Goal: Task Accomplishment & Management: Use online tool/utility

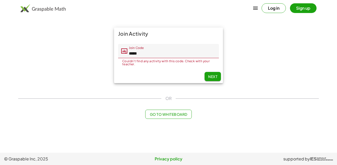
click at [152, 52] on input "*****" at bounding box center [173, 51] width 92 height 14
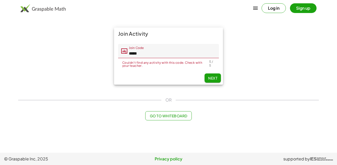
click at [213, 79] on span "Next" at bounding box center [212, 78] width 9 height 5
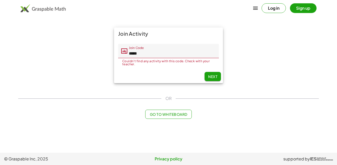
click at [211, 76] on span "Next" at bounding box center [212, 76] width 9 height 5
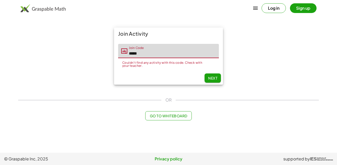
click at [196, 52] on input "*****" at bounding box center [173, 51] width 92 height 14
type input "*"
type input "*****"
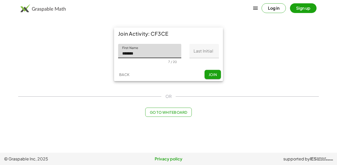
type input "******"
click at [209, 46] on input "Last Initial" at bounding box center [203, 51] width 29 height 14
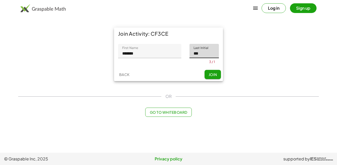
click at [213, 73] on button "Join" at bounding box center [212, 74] width 16 height 9
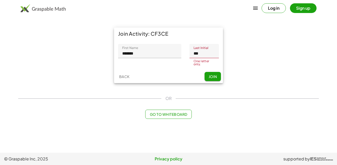
click at [211, 50] on input "***" at bounding box center [203, 51] width 29 height 14
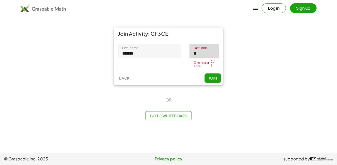
type input "*"
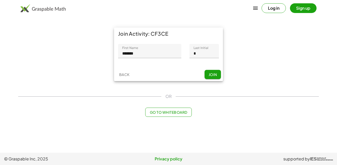
click at [213, 73] on div "Back Join" at bounding box center [168, 74] width 109 height 13
click at [212, 76] on span "Join" at bounding box center [212, 74] width 8 height 5
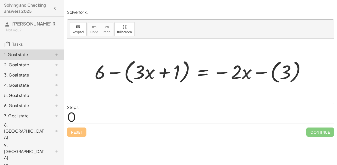
click at [100, 73] on div at bounding box center [202, 71] width 220 height 28
click at [113, 70] on div at bounding box center [202, 71] width 220 height 28
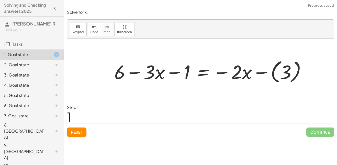
click at [155, 75] on div at bounding box center [212, 71] width 201 height 27
click at [174, 74] on div at bounding box center [212, 71] width 201 height 27
click at [187, 73] on div at bounding box center [212, 71] width 201 height 27
click at [116, 74] on div at bounding box center [212, 71] width 201 height 27
click at [130, 74] on div at bounding box center [212, 71] width 201 height 27
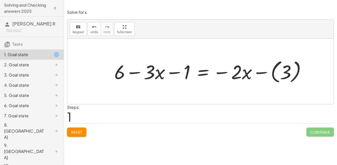
click at [259, 73] on div at bounding box center [212, 71] width 201 height 27
click at [115, 78] on div at bounding box center [202, 72] width 181 height 26
click at [267, 74] on div at bounding box center [202, 72] width 181 height 26
click at [224, 72] on div at bounding box center [202, 72] width 181 height 26
click at [175, 74] on div at bounding box center [202, 72] width 181 height 26
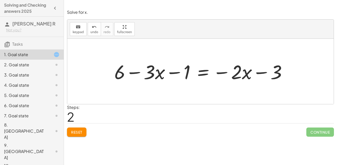
click at [135, 73] on div at bounding box center [202, 72] width 181 height 26
drag, startPoint x: 135, startPoint y: 73, endPoint x: 262, endPoint y: 74, distance: 126.5
click at [262, 74] on div at bounding box center [202, 72] width 181 height 26
drag, startPoint x: 235, startPoint y: 74, endPoint x: 152, endPoint y: 77, distance: 83.4
click at [152, 77] on div at bounding box center [202, 72] width 181 height 26
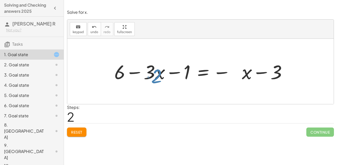
click at [152, 77] on div at bounding box center [202, 72] width 181 height 26
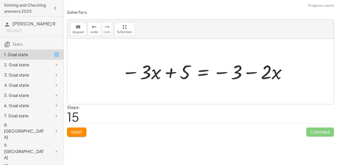
click at [80, 133] on span "Reset" at bounding box center [76, 132] width 11 height 5
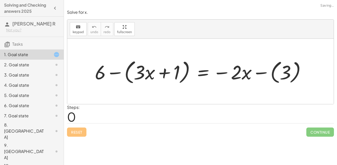
click at [84, 134] on div "Reset Continue" at bounding box center [200, 130] width 267 height 14
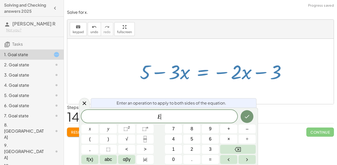
scroll to position [0, 0]
click at [23, 64] on div "2. Goal state" at bounding box center [24, 65] width 41 height 6
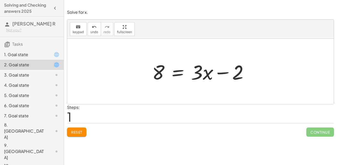
click at [17, 54] on div "1. Goal state" at bounding box center [24, 55] width 41 height 6
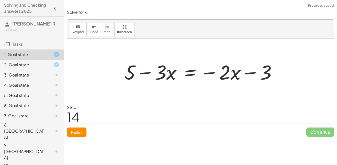
click at [79, 131] on span "Reset" at bounding box center [76, 132] width 11 height 5
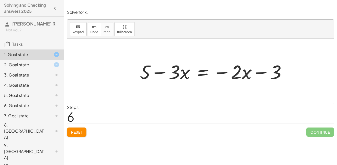
click at [26, 66] on div "2. Goal state" at bounding box center [24, 65] width 41 height 6
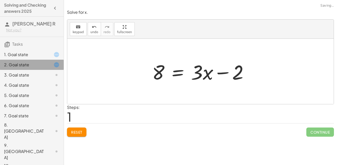
click at [26, 69] on div "2. Goal state" at bounding box center [32, 65] width 64 height 10
click at [20, 75] on div "3. Goal state" at bounding box center [24, 75] width 41 height 6
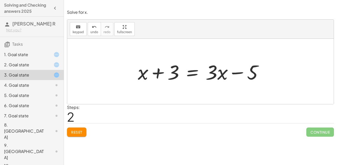
scroll to position [1, 0]
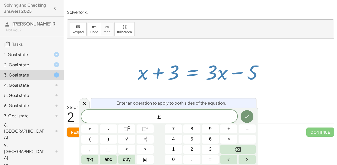
click at [246, 122] on button "Done" at bounding box center [247, 116] width 13 height 13
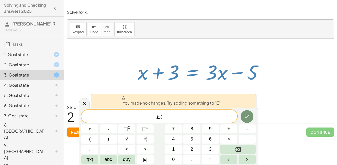
scroll to position [1, 0]
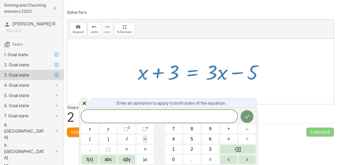
click at [248, 121] on button "Done" at bounding box center [247, 116] width 13 height 13
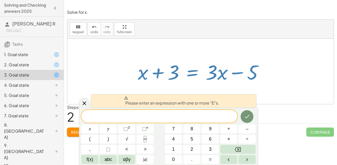
click at [246, 116] on icon "Done" at bounding box center [247, 117] width 6 height 6
click at [247, 116] on icon "Done" at bounding box center [247, 117] width 6 height 6
click at [128, 96] on icon at bounding box center [126, 98] width 4 height 4
click at [81, 106] on div at bounding box center [84, 103] width 11 height 10
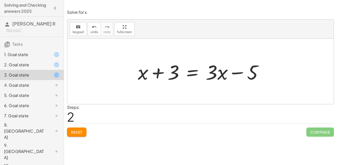
click at [41, 87] on div "4. Goal state" at bounding box center [24, 85] width 41 height 6
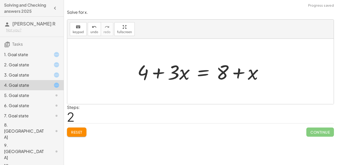
scroll to position [1, 0]
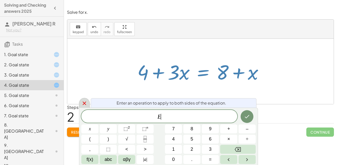
click at [85, 105] on icon at bounding box center [85, 104] width 4 height 4
click at [86, 105] on icon at bounding box center [84, 103] width 6 height 6
click at [229, 128] on span "+" at bounding box center [228, 129] width 3 height 7
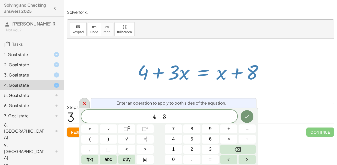
scroll to position [2, 0]
click at [213, 163] on button "=" at bounding box center [210, 159] width 17 height 9
click at [228, 129] on span "+" at bounding box center [228, 129] width 3 height 7
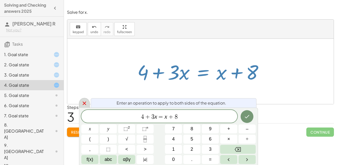
click at [246, 118] on icon "Done" at bounding box center [247, 117] width 6 height 6
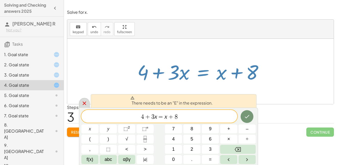
click at [247, 115] on icon "Done" at bounding box center [247, 117] width 6 height 6
click at [248, 116] on icon "Done" at bounding box center [247, 117] width 6 height 6
click at [248, 118] on icon "Done" at bounding box center [247, 117] width 6 height 6
click at [249, 118] on icon "Done" at bounding box center [247, 117] width 6 height 6
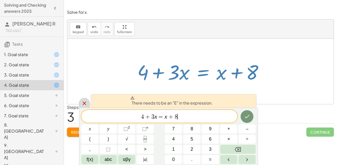
click at [249, 118] on icon "Done" at bounding box center [247, 117] width 6 height 6
click at [249, 119] on icon "Done" at bounding box center [247, 117] width 6 height 6
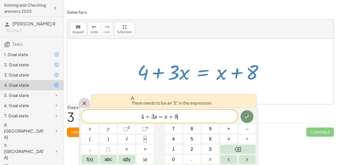
click at [249, 120] on icon "Done" at bounding box center [247, 117] width 6 height 6
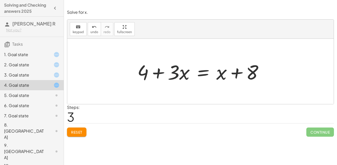
click at [41, 97] on div "5. Goal state" at bounding box center [24, 96] width 41 height 6
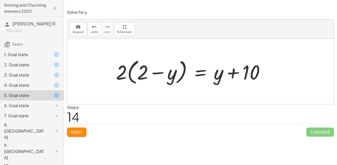
click at [43, 86] on div "4. Goal state" at bounding box center [24, 85] width 41 height 6
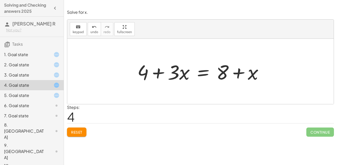
click at [39, 77] on div "3. Goal state" at bounding box center [24, 75] width 41 height 6
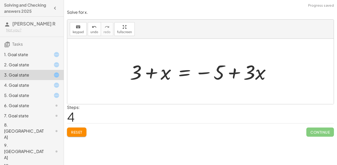
click at [41, 111] on div "5. Goal state" at bounding box center [32, 116] width 64 height 10
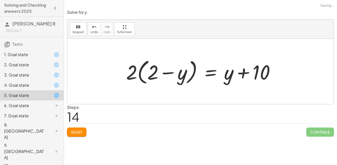
click at [44, 106] on div "6. Goal state" at bounding box center [24, 106] width 41 height 6
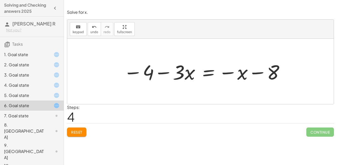
click at [27, 118] on div "7. Goal state" at bounding box center [24, 116] width 41 height 6
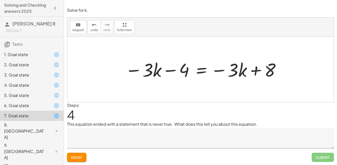
click at [21, 10] on h4 "Solving and Checking answers 2025" at bounding box center [27, 8] width 46 height 12
click at [55, 8] on icon "button" at bounding box center [55, 8] width 6 height 6
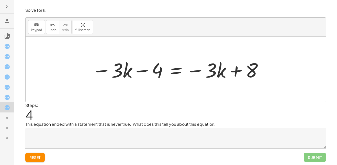
click at [7, 6] on icon "button" at bounding box center [7, 7] width 6 height 6
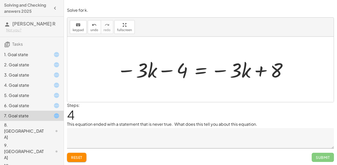
click at [20, 106] on div "6. Goal state" at bounding box center [24, 106] width 41 height 6
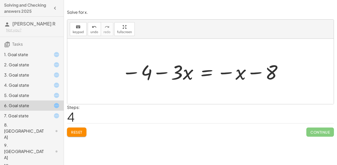
click at [27, 94] on div "5. Goal state" at bounding box center [24, 96] width 41 height 6
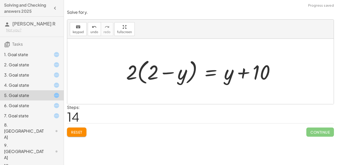
click at [15, 54] on div "1. Goal state" at bounding box center [24, 55] width 41 height 6
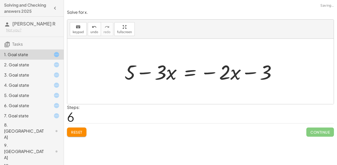
click at [20, 116] on div "7. Goal state" at bounding box center [24, 116] width 41 height 6
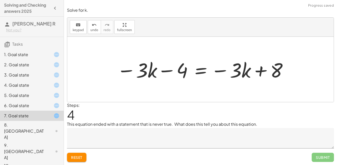
click at [18, 128] on div "8. [GEOGRAPHIC_DATA]" at bounding box center [24, 131] width 41 height 18
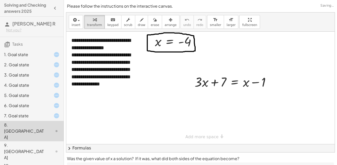
click at [22, 117] on div "7. Goal state" at bounding box center [24, 116] width 41 height 6
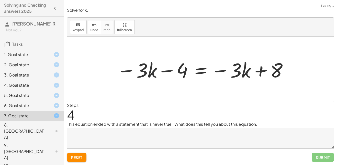
click at [81, 138] on textarea at bounding box center [200, 138] width 267 height 20
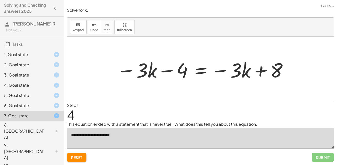
type textarea "**********"
click at [11, 128] on div "8. [GEOGRAPHIC_DATA]" at bounding box center [24, 131] width 41 height 18
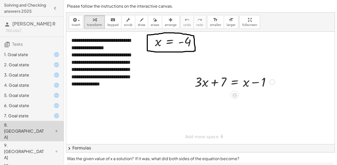
click at [213, 82] on div at bounding box center [234, 81] width 85 height 17
click at [206, 83] on div at bounding box center [234, 81] width 85 height 17
click at [207, 139] on div "**********" at bounding box center [200, 88] width 268 height 113
click at [187, 148] on button "chevron_right Formulas" at bounding box center [200, 148] width 268 height 8
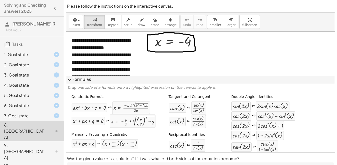
click at [84, 80] on button "expand_more Formulas" at bounding box center [200, 80] width 268 height 8
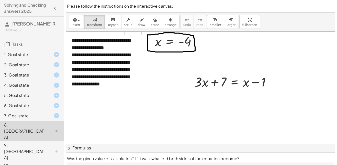
click at [98, 63] on div "**********" at bounding box center [104, 62] width 77 height 61
drag, startPoint x: 187, startPoint y: 41, endPoint x: 248, endPoint y: 88, distance: 76.0
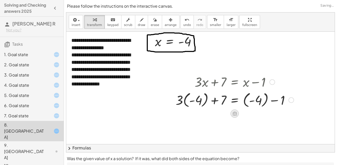
click at [235, 115] on icon at bounding box center [234, 114] width 5 height 4
click at [230, 113] on div "+ − × ÷" at bounding box center [236, 112] width 45 height 9
click at [235, 115] on icon at bounding box center [234, 114] width 5 height 4
click at [235, 115] on span "×" at bounding box center [234, 113] width 3 height 7
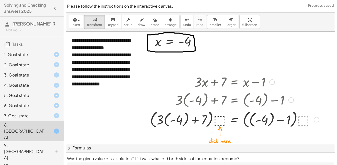
click at [220, 124] on div at bounding box center [234, 119] width 174 height 21
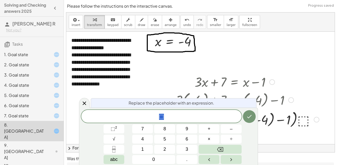
scroll to position [3, 0]
drag, startPoint x: 167, startPoint y: 100, endPoint x: 174, endPoint y: 96, distance: 8.0
click at [174, 96] on body "Solving and Checking answers 2025 [PERSON_NAME] R Not you? Tasks 1. Goal state …" at bounding box center [168, 100] width 337 height 201
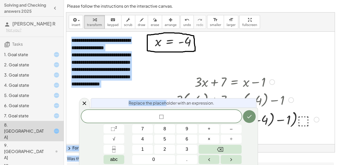
click at [170, 111] on div "⬚" at bounding box center [161, 116] width 160 height 13
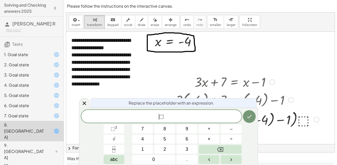
drag, startPoint x: 136, startPoint y: 115, endPoint x: 148, endPoint y: 108, distance: 13.8
click at [148, 108] on div "Replace the placeholder with an expression. ​ ⬚ 7 8 9 + – 4 5 6 × ÷ ⬚ 2 √ abc 1…" at bounding box center [168, 137] width 179 height 58
drag, startPoint x: 88, startPoint y: 140, endPoint x: 112, endPoint y: 120, distance: 31.0
click at [112, 120] on div "⬚ 7 8 9 + – 4 5 6 × ÷ ⬚ 2 √ abc 1 2 3 0 ." at bounding box center [168, 137] width 174 height 54
click at [84, 105] on icon at bounding box center [84, 103] width 6 height 6
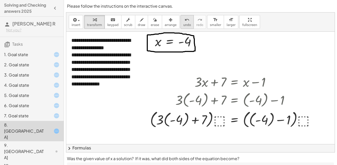
click at [183, 25] on span "undo" at bounding box center [187, 25] width 8 height 4
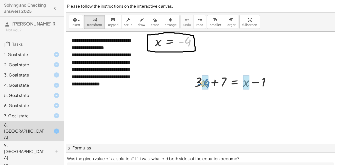
drag, startPoint x: 185, startPoint y: 42, endPoint x: 204, endPoint y: 85, distance: 46.3
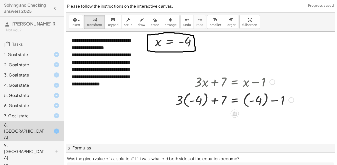
click at [215, 101] on div at bounding box center [234, 99] width 123 height 19
click at [201, 100] on div at bounding box center [234, 99] width 123 height 19
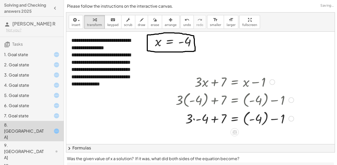
click at [215, 117] on div at bounding box center [234, 118] width 123 height 19
click at [260, 120] on div at bounding box center [234, 118] width 123 height 19
click at [216, 119] on div at bounding box center [234, 118] width 123 height 17
click at [260, 119] on div at bounding box center [234, 118] width 123 height 17
click at [260, 121] on div at bounding box center [262, 119] width 6 height 6
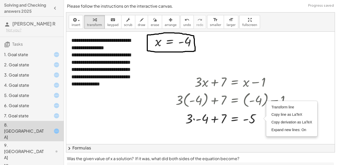
click at [250, 141] on div at bounding box center [200, 144] width 268 height 225
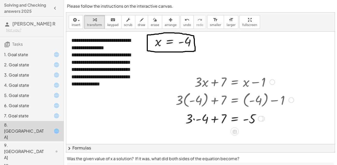
click at [193, 120] on div at bounding box center [234, 118] width 123 height 17
click at [215, 120] on div at bounding box center [234, 118] width 123 height 17
click at [261, 137] on div at bounding box center [262, 136] width 6 height 6
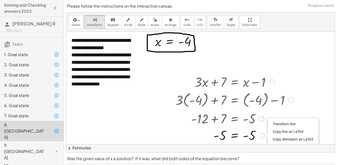
click at [180, 139] on div at bounding box center [234, 135] width 123 height 17
click at [234, 136] on div at bounding box center [234, 135] width 123 height 17
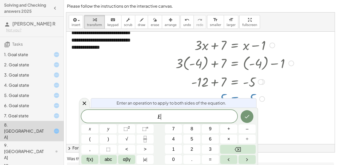
scroll to position [38, 0]
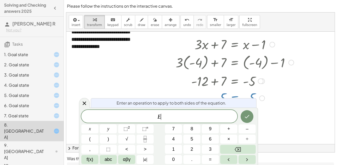
click at [76, 100] on div at bounding box center [200, 106] width 268 height 225
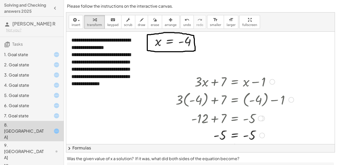
scroll to position [0, 0]
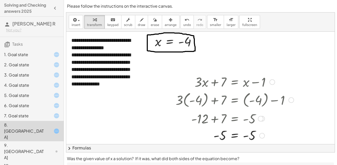
click at [114, 151] on button "chevron_right Formulas" at bounding box center [200, 148] width 268 height 8
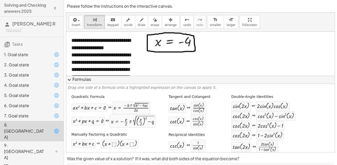
click at [70, 79] on span "expand_more" at bounding box center [69, 80] width 6 height 6
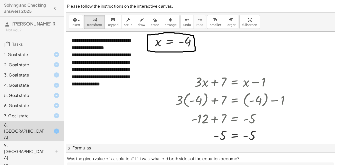
click at [40, 143] on div "9. [GEOGRAPHIC_DATA]" at bounding box center [24, 152] width 41 height 18
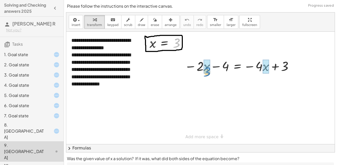
drag, startPoint x: 174, startPoint y: 42, endPoint x: 205, endPoint y: 71, distance: 42.3
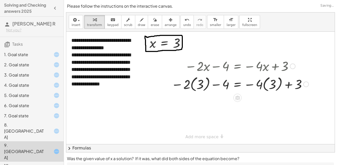
click at [202, 86] on div at bounding box center [240, 84] width 142 height 19
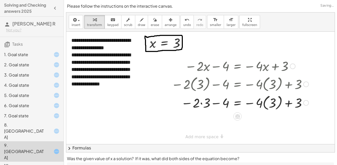
click at [216, 104] on div at bounding box center [240, 102] width 142 height 19
click at [202, 103] on div at bounding box center [240, 102] width 142 height 19
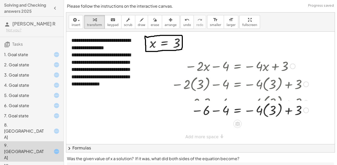
click at [214, 104] on div at bounding box center [234, 102] width 153 height 19
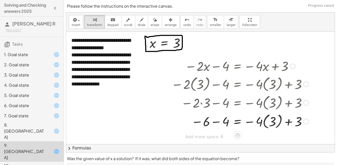
click at [215, 123] on div at bounding box center [240, 121] width 142 height 19
click at [272, 124] on div at bounding box center [241, 121] width 144 height 19
click at [263, 122] on div at bounding box center [240, 121] width 142 height 17
click at [269, 123] on div at bounding box center [240, 121] width 142 height 17
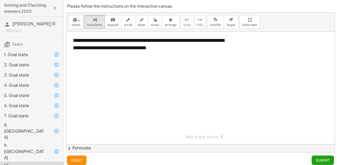
click at [183, 95] on div at bounding box center [200, 88] width 268 height 113
click at [35, 70] on div "1. Goal state" at bounding box center [32, 75] width 64 height 10
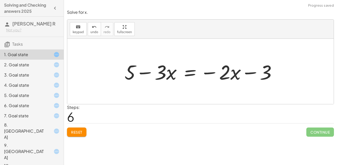
click at [157, 73] on div at bounding box center [202, 72] width 161 height 26
drag, startPoint x: 146, startPoint y: 73, endPoint x: 155, endPoint y: 76, distance: 10.2
click at [155, 76] on div at bounding box center [202, 72] width 161 height 26
click at [146, 73] on div at bounding box center [202, 72] width 161 height 26
click at [158, 73] on div at bounding box center [202, 72] width 161 height 26
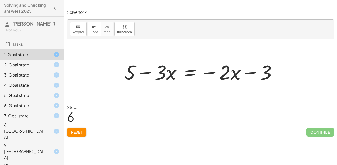
click at [158, 73] on div at bounding box center [202, 72] width 161 height 26
drag, startPoint x: 163, startPoint y: 75, endPoint x: 172, endPoint y: 76, distance: 8.8
click at [172, 76] on div at bounding box center [202, 72] width 161 height 26
click at [25, 65] on div "2. Goal state" at bounding box center [24, 65] width 41 height 6
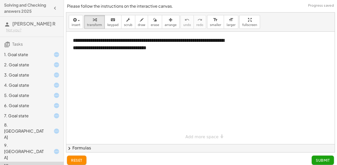
click at [115, 92] on div at bounding box center [200, 88] width 268 height 113
click at [21, 53] on div "1. Goal state" at bounding box center [24, 55] width 41 height 6
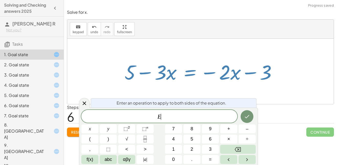
scroll to position [4, 0]
click at [250, 138] on button "÷" at bounding box center [246, 139] width 17 height 9
click at [207, 149] on button "3" at bounding box center [210, 149] width 17 height 9
click at [245, 113] on button "Done" at bounding box center [247, 116] width 13 height 13
click at [248, 139] on span "÷" at bounding box center [247, 139] width 3 height 7
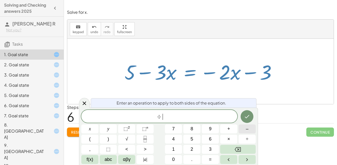
click at [244, 127] on button "–" at bounding box center [246, 129] width 17 height 9
click at [209, 150] on span "3" at bounding box center [210, 149] width 3 height 7
click at [245, 114] on icon "Done" at bounding box center [247, 117] width 6 height 6
click at [247, 115] on icon "Done" at bounding box center [247, 117] width 6 height 6
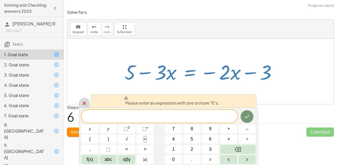
click at [81, 105] on div at bounding box center [84, 103] width 11 height 10
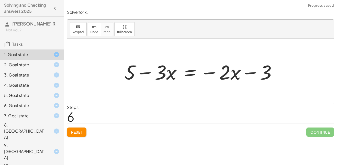
click at [11, 68] on div "2. Goal state" at bounding box center [24, 65] width 41 height 6
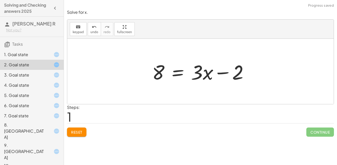
click at [175, 73] on div at bounding box center [202, 72] width 105 height 26
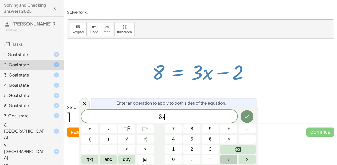
scroll to position [6, 0]
click at [242, 113] on button "Done" at bounding box center [247, 116] width 13 height 13
click at [248, 120] on button "Done" at bounding box center [247, 116] width 13 height 13
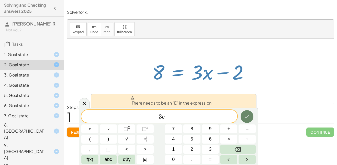
click at [247, 121] on button "Done" at bounding box center [247, 116] width 13 height 13
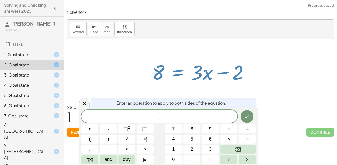
click at [28, 53] on div "1. Goal state" at bounding box center [24, 55] width 41 height 6
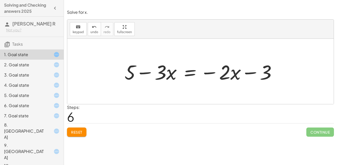
click at [184, 76] on div at bounding box center [202, 72] width 161 height 26
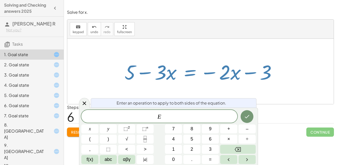
click at [185, 77] on div at bounding box center [202, 72] width 161 height 26
click at [251, 116] on button "Done" at bounding box center [247, 116] width 13 height 13
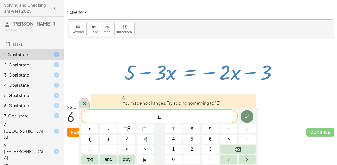
click at [83, 100] on icon at bounding box center [84, 103] width 6 height 6
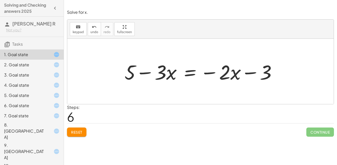
click at [77, 131] on span "Reset" at bounding box center [76, 132] width 11 height 5
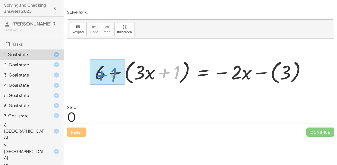
drag, startPoint x: 164, startPoint y: 75, endPoint x: 98, endPoint y: 77, distance: 65.7
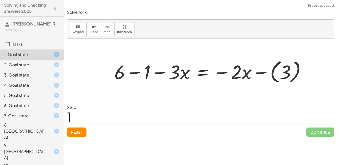
click at [137, 73] on div at bounding box center [212, 71] width 201 height 27
click at [262, 72] on div at bounding box center [224, 71] width 175 height 27
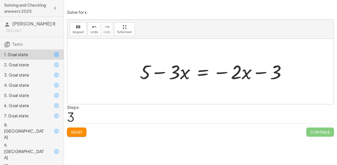
click at [19, 143] on div "9. [GEOGRAPHIC_DATA]" at bounding box center [24, 152] width 41 height 18
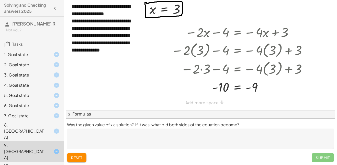
scroll to position [35, 0]
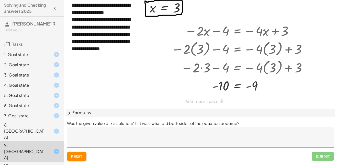
click at [130, 136] on textarea at bounding box center [200, 138] width 267 height 20
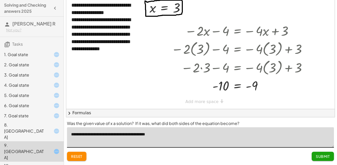
type textarea "**********"
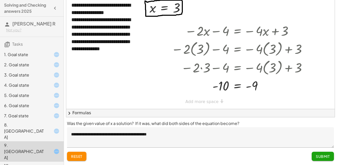
click at [322, 157] on span "Submit" at bounding box center [323, 156] width 14 height 5
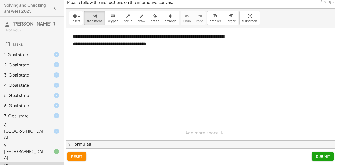
scroll to position [0, 0]
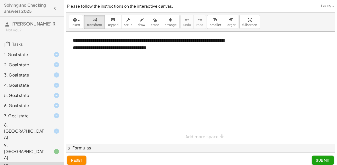
click at [25, 124] on div "8. [GEOGRAPHIC_DATA]" at bounding box center [24, 131] width 41 height 18
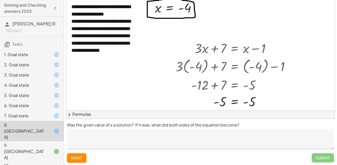
scroll to position [35, 0]
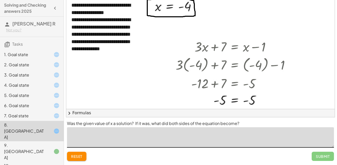
click at [197, 134] on textarea at bounding box center [200, 138] width 267 height 20
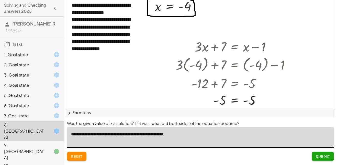
type textarea "**********"
click at [324, 156] on span "Submit" at bounding box center [323, 156] width 14 height 5
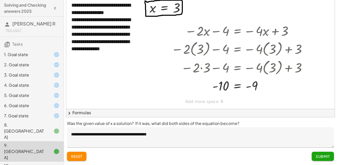
click at [38, 116] on div "7. Goal state" at bounding box center [24, 116] width 41 height 6
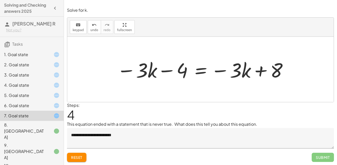
click at [201, 68] on div at bounding box center [202, 69] width 176 height 26
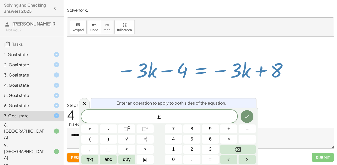
click at [201, 73] on div at bounding box center [202, 69] width 176 height 26
click at [86, 104] on icon at bounding box center [84, 103] width 6 height 6
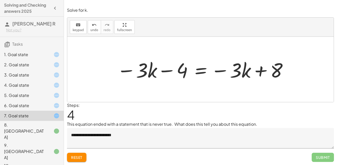
click at [198, 71] on div at bounding box center [202, 69] width 176 height 26
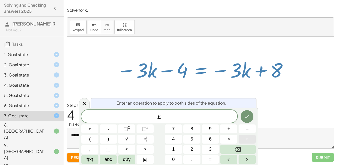
click at [245, 141] on button "÷" at bounding box center [246, 139] width 17 height 9
click at [249, 114] on icon "Done" at bounding box center [247, 117] width 6 height 6
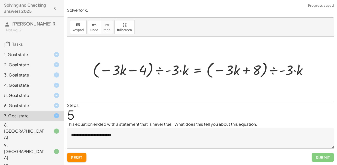
click at [272, 72] on div at bounding box center [202, 69] width 224 height 20
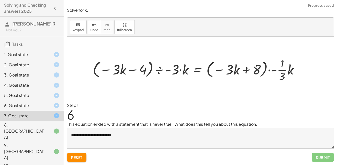
click at [273, 70] on div at bounding box center [197, 69] width 215 height 27
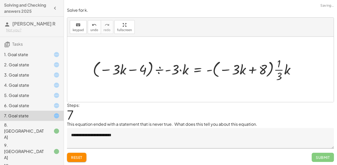
click at [275, 70] on div at bounding box center [196, 69] width 212 height 27
click at [254, 72] on div at bounding box center [196, 69] width 212 height 27
click at [284, 71] on div at bounding box center [196, 69] width 212 height 27
click at [277, 74] on div at bounding box center [192, 69] width 205 height 27
click at [278, 70] on div at bounding box center [192, 69] width 205 height 27
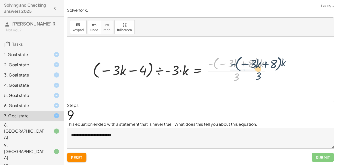
drag, startPoint x: 253, startPoint y: 69, endPoint x: 261, endPoint y: 69, distance: 7.7
click at [261, 69] on div at bounding box center [183, 69] width 187 height 29
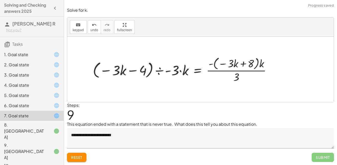
click at [236, 74] on div at bounding box center [183, 69] width 187 height 29
click at [241, 64] on div at bounding box center [183, 69] width 187 height 29
drag, startPoint x: 259, startPoint y: 64, endPoint x: 253, endPoint y: 64, distance: 5.9
click at [253, 64] on div at bounding box center [183, 69] width 187 height 29
drag, startPoint x: 262, startPoint y: 63, endPoint x: 224, endPoint y: 65, distance: 38.6
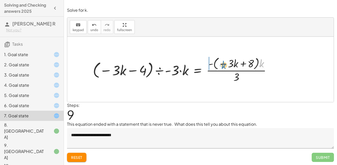
click at [224, 65] on div at bounding box center [183, 69] width 187 height 29
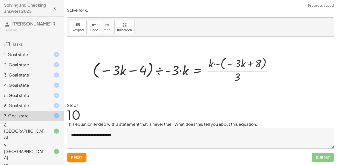
click at [215, 64] on div at bounding box center [185, 69] width 190 height 29
click at [233, 63] on div at bounding box center [185, 69] width 190 height 29
click at [250, 64] on div at bounding box center [185, 69] width 190 height 29
drag, startPoint x: 256, startPoint y: 65, endPoint x: 252, endPoint y: 79, distance: 14.8
click at [252, 79] on div at bounding box center [185, 69] width 190 height 29
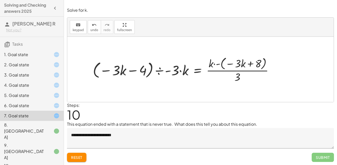
click at [76, 154] on button "Reset" at bounding box center [76, 157] width 19 height 9
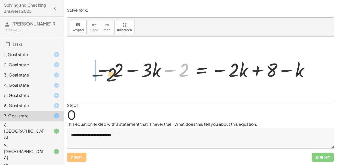
drag, startPoint x: 172, startPoint y: 71, endPoint x: 89, endPoint y: 75, distance: 83.2
click at [89, 75] on div "− 2 − 2 − · 3 · k − 2 = − · 2 · k + 8 − k" at bounding box center [200, 69] width 226 height 27
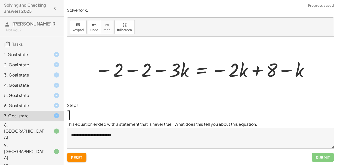
click at [129, 70] on div at bounding box center [203, 69] width 220 height 25
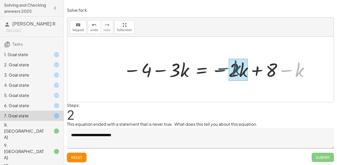
drag, startPoint x: 288, startPoint y: 72, endPoint x: 220, endPoint y: 71, distance: 68.8
click at [220, 71] on div at bounding box center [216, 69] width 191 height 25
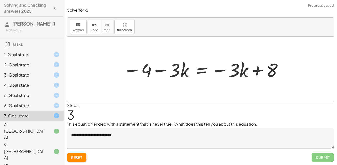
click at [203, 71] on div at bounding box center [203, 69] width 165 height 25
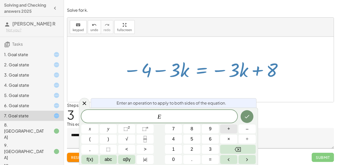
click at [227, 129] on span "+" at bounding box center [228, 129] width 3 height 7
click at [208, 148] on button "3" at bounding box center [210, 149] width 17 height 9
click at [247, 120] on button "Done" at bounding box center [247, 116] width 13 height 13
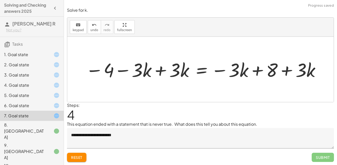
click at [160, 70] on div at bounding box center [203, 69] width 241 height 25
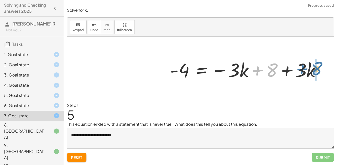
drag, startPoint x: 273, startPoint y: 71, endPoint x: 319, endPoint y: 69, distance: 46.0
click at [319, 69] on div at bounding box center [246, 69] width 159 height 25
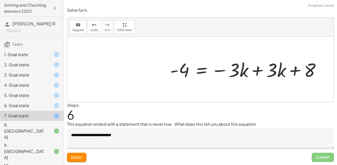
click at [251, 71] on div at bounding box center [246, 69] width 159 height 25
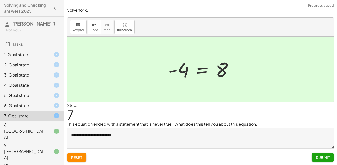
click at [323, 158] on span "Submit" at bounding box center [323, 157] width 14 height 5
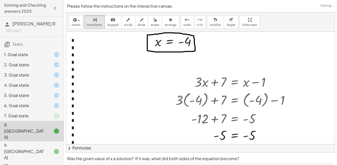
click at [58, 117] on icon at bounding box center [56, 116] width 6 height 6
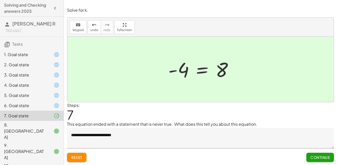
click at [316, 157] on span "Continue" at bounding box center [319, 157] width 19 height 5
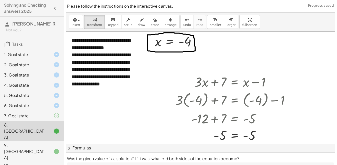
click at [21, 113] on div "7. Goal state" at bounding box center [24, 116] width 41 height 6
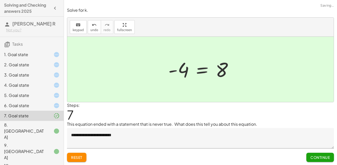
click at [28, 121] on div "6. Goal state" at bounding box center [32, 131] width 64 height 20
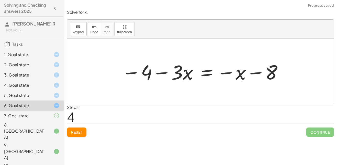
click at [70, 133] on button "Reset" at bounding box center [76, 132] width 19 height 9
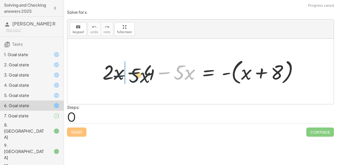
drag, startPoint x: 168, startPoint y: 73, endPoint x: 112, endPoint y: 76, distance: 56.3
click at [112, 76] on div at bounding box center [202, 71] width 205 height 29
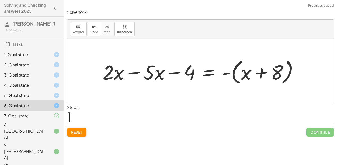
click at [129, 73] on div at bounding box center [202, 71] width 205 height 29
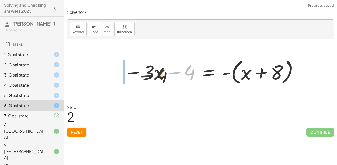
drag, startPoint x: 179, startPoint y: 73, endPoint x: 113, endPoint y: 76, distance: 65.7
click at [113, 76] on div "+ · 2 · x − 4 − · 5 · x = - ( + x + 8 ) + · 2 · x − · 5 · x − 4 = - ( + x + 8 )…" at bounding box center [200, 71] width 266 height 65
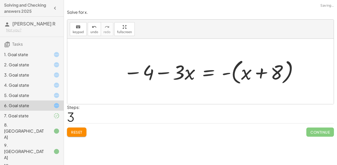
click at [227, 75] on div at bounding box center [211, 71] width 180 height 29
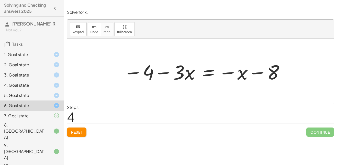
click at [258, 70] on div at bounding box center [204, 72] width 166 height 26
click at [231, 75] on div at bounding box center [204, 72] width 166 height 26
click at [208, 72] on div at bounding box center [204, 72] width 166 height 26
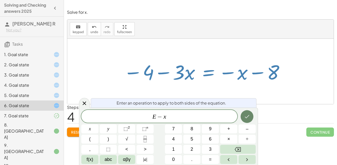
click at [244, 114] on button "Done" at bounding box center [247, 116] width 13 height 13
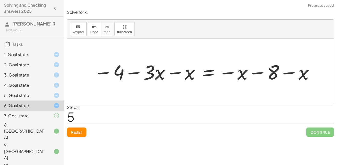
click at [177, 73] on div at bounding box center [204, 72] width 226 height 26
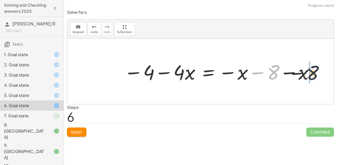
drag, startPoint x: 270, startPoint y: 72, endPoint x: 317, endPoint y: 72, distance: 47.5
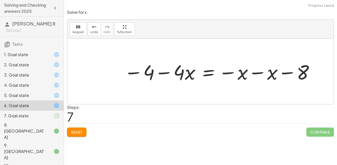
click at [73, 134] on span "Reset" at bounding box center [76, 132] width 11 height 5
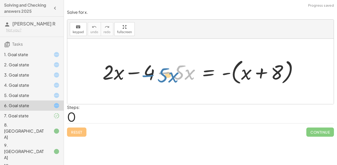
drag, startPoint x: 165, startPoint y: 73, endPoint x: 157, endPoint y: 75, distance: 8.7
click at [157, 75] on div at bounding box center [202, 71] width 205 height 29
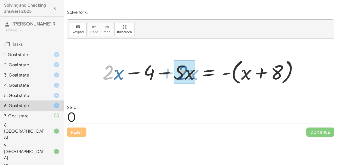
drag, startPoint x: 107, startPoint y: 74, endPoint x: 182, endPoint y: 75, distance: 74.9
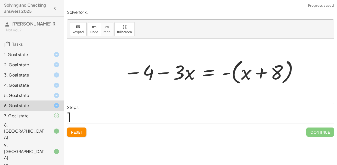
click at [225, 75] on div at bounding box center [211, 71] width 180 height 29
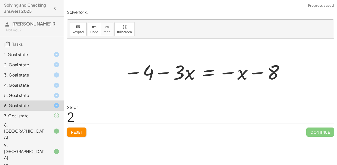
click at [209, 76] on div at bounding box center [204, 72] width 166 height 26
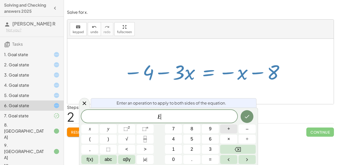
click at [227, 131] on span "+" at bounding box center [228, 129] width 3 height 7
click at [226, 138] on button "×" at bounding box center [228, 139] width 17 height 9
click at [246, 117] on icon "Done" at bounding box center [247, 117] width 6 height 6
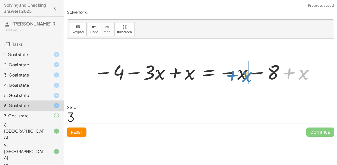
drag, startPoint x: 293, startPoint y: 72, endPoint x: 232, endPoint y: 73, distance: 60.6
click at [232, 73] on div at bounding box center [204, 72] width 226 height 26
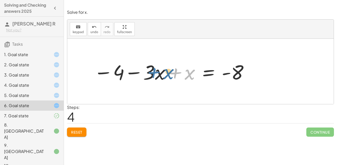
drag, startPoint x: 174, startPoint y: 75, endPoint x: 152, endPoint y: 74, distance: 21.5
click at [152, 74] on div at bounding box center [171, 72] width 160 height 26
drag, startPoint x: 177, startPoint y: 73, endPoint x: 144, endPoint y: 72, distance: 33.0
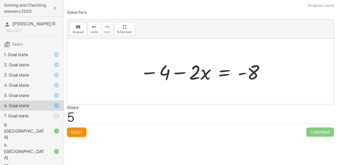
click at [213, 73] on div at bounding box center [202, 72] width 130 height 26
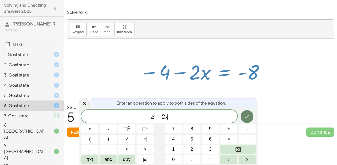
click at [247, 113] on button "Done" at bounding box center [247, 116] width 13 height 13
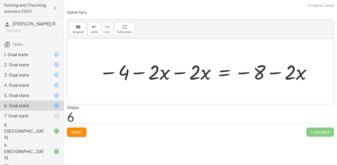
click at [179, 73] on div at bounding box center [205, 72] width 218 height 26
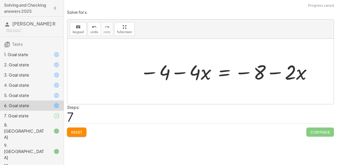
click at [277, 72] on div at bounding box center [225, 72] width 177 height 26
click at [180, 73] on div at bounding box center [225, 72] width 177 height 26
click at [78, 130] on span "Reset" at bounding box center [76, 132] width 11 height 5
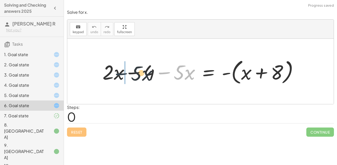
drag, startPoint x: 162, startPoint y: 73, endPoint x: 116, endPoint y: 74, distance: 46.3
click at [116, 74] on div at bounding box center [202, 71] width 205 height 29
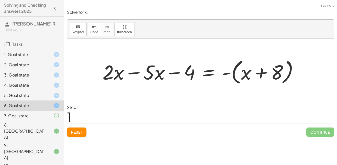
click at [129, 74] on div at bounding box center [202, 71] width 205 height 29
click at [222, 74] on div at bounding box center [211, 71] width 180 height 29
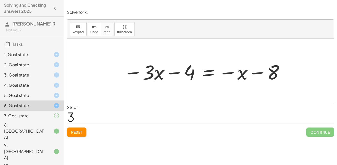
click at [211, 74] on div at bounding box center [204, 72] width 166 height 26
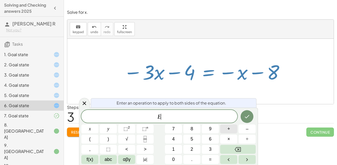
click at [227, 128] on button "+" at bounding box center [228, 129] width 17 height 9
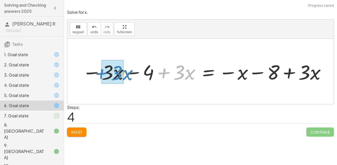
drag, startPoint x: 164, startPoint y: 73, endPoint x: 100, endPoint y: 73, distance: 63.1
click at [100, 73] on div at bounding box center [204, 72] width 249 height 26
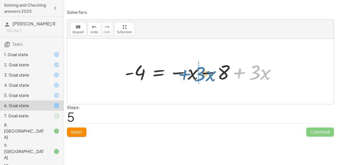
drag, startPoint x: 237, startPoint y: 75, endPoint x: 181, endPoint y: 76, distance: 56.0
click at [181, 76] on div at bounding box center [202, 72] width 160 height 26
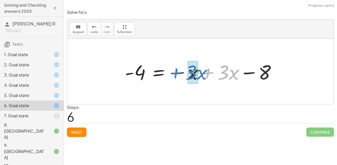
drag, startPoint x: 208, startPoint y: 73, endPoint x: 175, endPoint y: 73, distance: 32.7
click at [175, 73] on div at bounding box center [202, 72] width 160 height 26
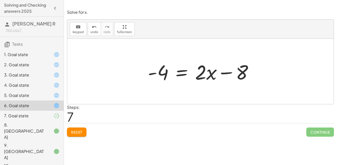
click at [182, 74] on div at bounding box center [202, 72] width 115 height 26
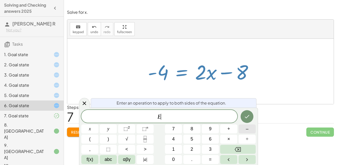
click at [244, 132] on button "–" at bounding box center [246, 129] width 17 height 9
click at [190, 148] on button "2" at bounding box center [191, 149] width 17 height 9
click at [84, 106] on icon at bounding box center [84, 103] width 6 height 6
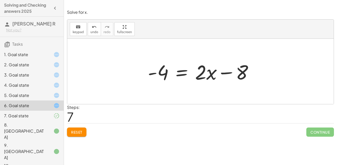
click at [71, 135] on button "Reset" at bounding box center [76, 132] width 19 height 9
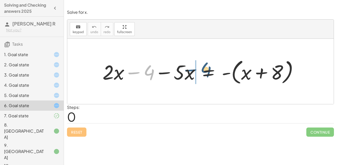
drag, startPoint x: 134, startPoint y: 71, endPoint x: 191, endPoint y: 68, distance: 57.1
click at [191, 68] on div at bounding box center [202, 71] width 205 height 29
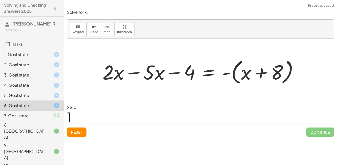
click at [229, 73] on div at bounding box center [202, 71] width 205 height 29
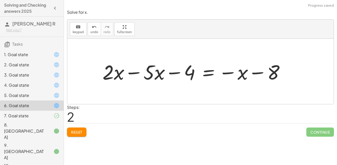
click at [209, 70] on div at bounding box center [195, 72] width 191 height 26
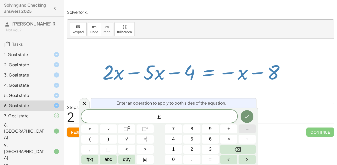
click at [245, 131] on button "–" at bounding box center [246, 129] width 17 height 9
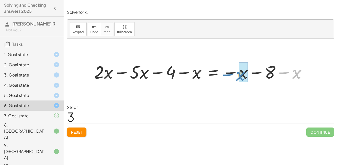
drag, startPoint x: 283, startPoint y: 74, endPoint x: 228, endPoint y: 75, distance: 54.7
click at [228, 75] on div at bounding box center [202, 72] width 221 height 24
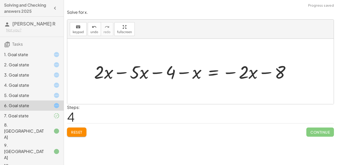
click at [81, 131] on span "Reset" at bounding box center [76, 132] width 11 height 5
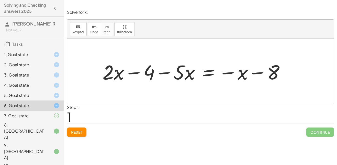
click at [208, 73] on div at bounding box center [195, 72] width 191 height 26
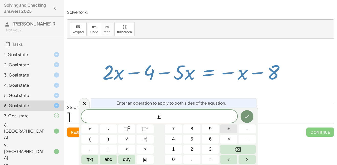
click at [232, 130] on button "+" at bounding box center [228, 129] width 17 height 9
click at [98, 125] on div at bounding box center [89, 129] width 17 height 9
click at [248, 117] on icon "Done" at bounding box center [247, 117] width 6 height 6
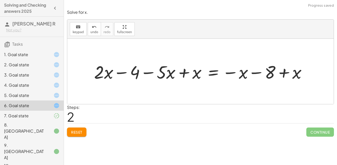
click at [183, 73] on div at bounding box center [202, 72] width 221 height 24
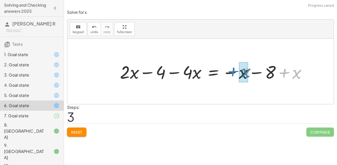
drag, startPoint x: 284, startPoint y: 73, endPoint x: 230, endPoint y: 72, distance: 53.7
click at [230, 72] on div at bounding box center [215, 72] width 196 height 24
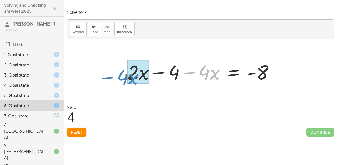
drag, startPoint x: 188, startPoint y: 73, endPoint x: 107, endPoint y: 77, distance: 81.2
click at [107, 77] on div "+ · 2 · x − 4 − · 5 · x = - ( + x + 8 ) + · 2 · x − 4 − · 5 · x = − x − 8 + · 2…" at bounding box center [200, 71] width 266 height 65
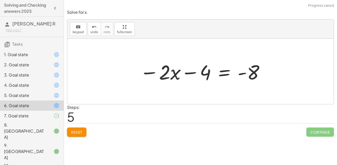
click at [189, 74] on div at bounding box center [202, 72] width 130 height 26
click at [153, 72] on div at bounding box center [202, 72] width 130 height 26
drag, startPoint x: 174, startPoint y: 74, endPoint x: 156, endPoint y: 76, distance: 18.2
click at [156, 76] on div at bounding box center [202, 72] width 130 height 26
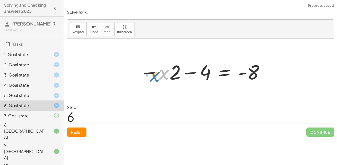
drag, startPoint x: 165, startPoint y: 75, endPoint x: 159, endPoint y: 77, distance: 6.2
click at [159, 77] on div at bounding box center [202, 72] width 130 height 26
click at [77, 127] on div "Reset Continue" at bounding box center [200, 130] width 267 height 14
click at [221, 72] on div at bounding box center [202, 72] width 130 height 26
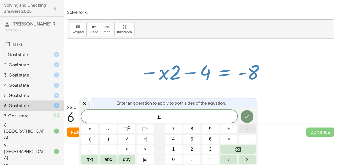
click at [248, 131] on span "–" at bounding box center [247, 129] width 3 height 7
click at [248, 116] on icon "Done" at bounding box center [247, 116] width 5 height 3
click at [232, 130] on button "+" at bounding box center [228, 129] width 17 height 9
click at [177, 150] on button "1" at bounding box center [173, 149] width 17 height 9
click at [246, 115] on icon "Done" at bounding box center [247, 117] width 6 height 6
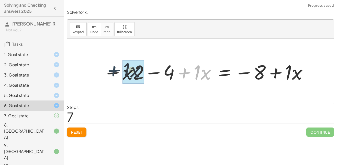
drag, startPoint x: 184, startPoint y: 70, endPoint x: 113, endPoint y: 69, distance: 71.6
click at [113, 69] on div at bounding box center [206, 72] width 210 height 26
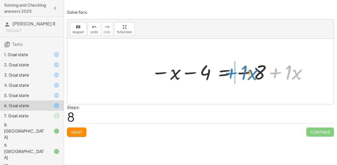
drag, startPoint x: 275, startPoint y: 72, endPoint x: 229, endPoint y: 72, distance: 45.8
click at [229, 72] on div at bounding box center [230, 72] width 162 height 26
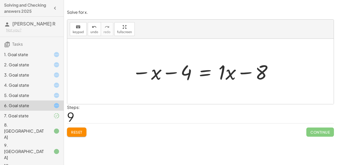
click at [206, 72] on div at bounding box center [202, 72] width 146 height 26
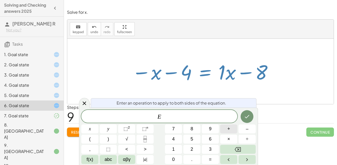
click at [231, 130] on button "+" at bounding box center [228, 129] width 17 height 9
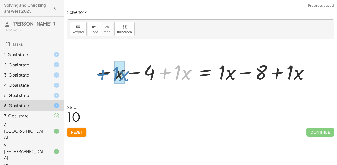
drag, startPoint x: 167, startPoint y: 71, endPoint x: 105, endPoint y: 72, distance: 62.9
click at [105, 72] on div at bounding box center [203, 72] width 220 height 26
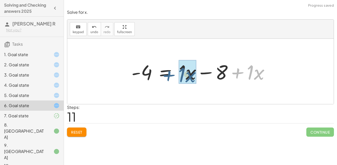
drag, startPoint x: 236, startPoint y: 73, endPoint x: 168, endPoint y: 76, distance: 68.5
click at [168, 76] on div at bounding box center [202, 72] width 147 height 26
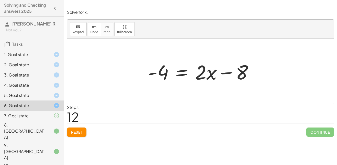
click at [180, 71] on div at bounding box center [202, 72] width 115 height 26
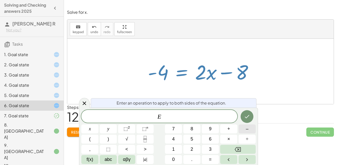
click at [249, 130] on button "–" at bounding box center [246, 129] width 17 height 9
click at [192, 150] on span "2" at bounding box center [191, 149] width 3 height 7
click at [251, 115] on button "Done" at bounding box center [247, 116] width 13 height 13
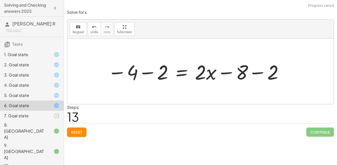
click at [149, 73] on div at bounding box center [195, 72] width 181 height 26
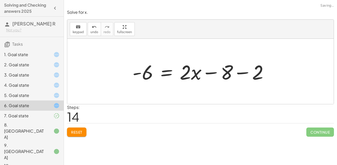
click at [256, 74] on div at bounding box center [202, 72] width 145 height 26
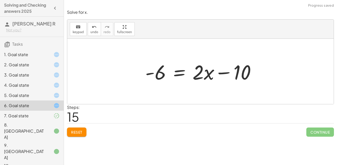
click at [224, 73] on div at bounding box center [202, 72] width 119 height 26
click at [82, 132] on span "Reset" at bounding box center [76, 132] width 11 height 5
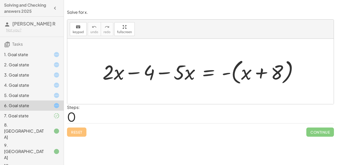
click at [225, 74] on div at bounding box center [202, 71] width 205 height 29
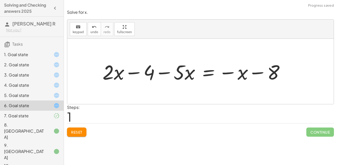
click at [202, 75] on div at bounding box center [195, 72] width 191 height 26
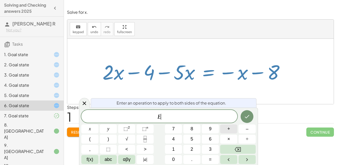
click at [232, 129] on button "+" at bounding box center [228, 129] width 17 height 9
click at [247, 116] on icon "Done" at bounding box center [247, 117] width 6 height 6
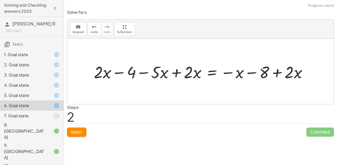
click at [165, 73] on div at bounding box center [202, 72] width 222 height 22
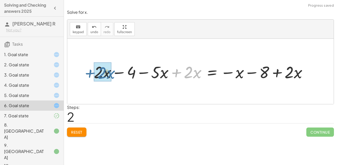
drag, startPoint x: 178, startPoint y: 73, endPoint x: 91, endPoint y: 74, distance: 87.7
click at [91, 74] on div "+ · 2 · x − 4 − · 5 · x = - ( + x + 8 ) + · 2 · x − 4 − · 5 · x = − x − 8 + · 2…" at bounding box center [200, 72] width 229 height 24
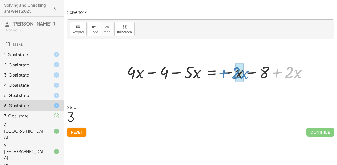
drag, startPoint x: 278, startPoint y: 72, endPoint x: 221, endPoint y: 72, distance: 57.3
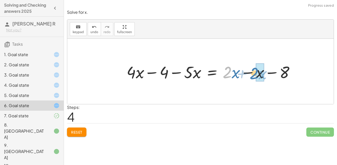
drag, startPoint x: 226, startPoint y: 72, endPoint x: 254, endPoint y: 73, distance: 27.6
click at [254, 73] on div at bounding box center [212, 72] width 177 height 22
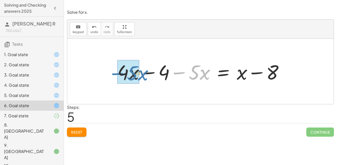
drag, startPoint x: 178, startPoint y: 72, endPoint x: 97, endPoint y: 73, distance: 80.5
click at [97, 73] on div "+ · 2 · x − 4 − · 5 · x = - ( + x + 8 ) + · 2 · x − 4 − · 5 · x = − x − 8 + · 2…" at bounding box center [200, 71] width 266 height 65
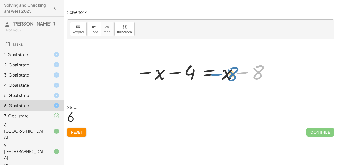
drag, startPoint x: 239, startPoint y: 72, endPoint x: 215, endPoint y: 74, distance: 23.6
click at [215, 74] on div at bounding box center [202, 72] width 139 height 26
